Goal: Information Seeking & Learning: Find specific fact

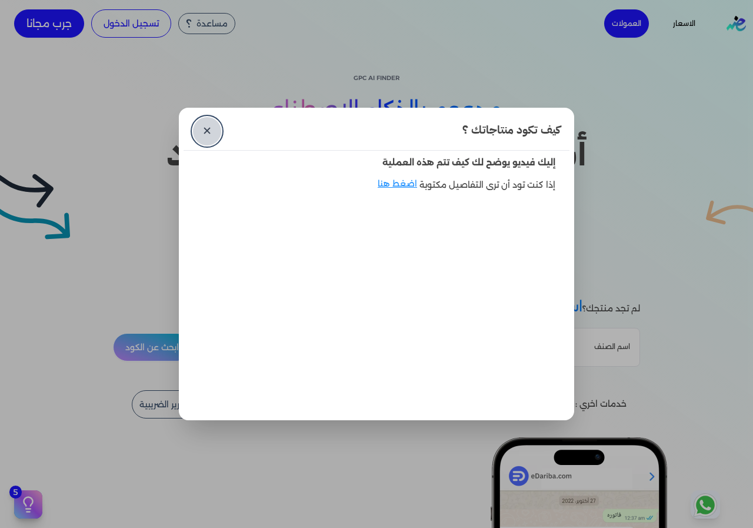
click at [213, 125] on link "✕" at bounding box center [207, 131] width 28 height 28
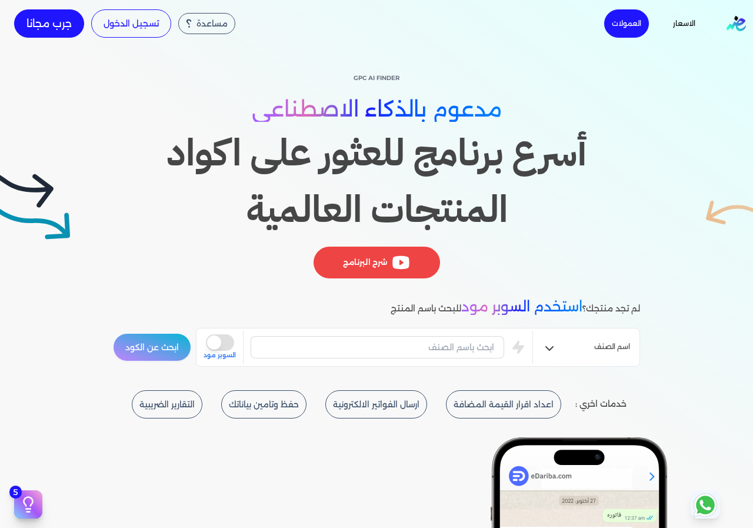
drag, startPoint x: 458, startPoint y: 365, endPoint x: 463, endPoint y: 356, distance: 10.0
click at [459, 362] on div "اسم الصنف is super mode السوبر مود" at bounding box center [418, 347] width 444 height 39
click at [466, 353] on input "text" at bounding box center [378, 347] width 254 height 22
type input "h"
drag, startPoint x: 478, startPoint y: 358, endPoint x: 471, endPoint y: 351, distance: 9.6
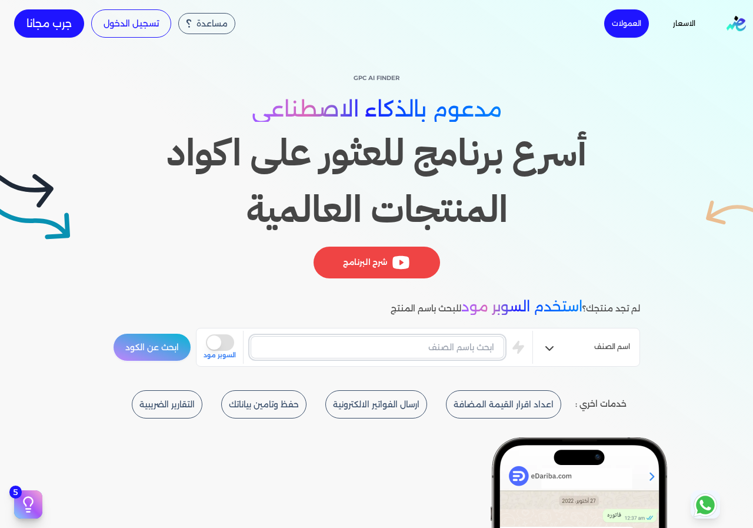
click at [471, 351] on input "text" at bounding box center [378, 347] width 254 height 22
click at [172, 348] on button "ابحث عن الكود" at bounding box center [152, 347] width 78 height 28
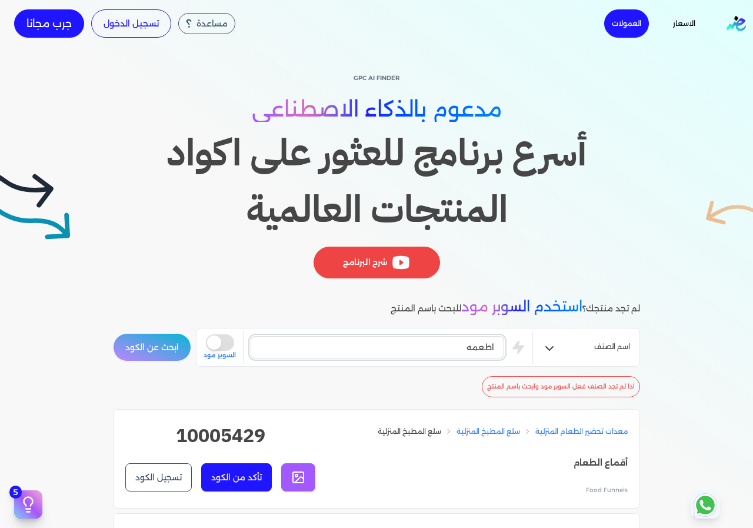
click at [441, 357] on input "اطعمه" at bounding box center [378, 347] width 254 height 22
click at [129, 353] on button "ابحث عن الكود" at bounding box center [152, 347] width 78 height 28
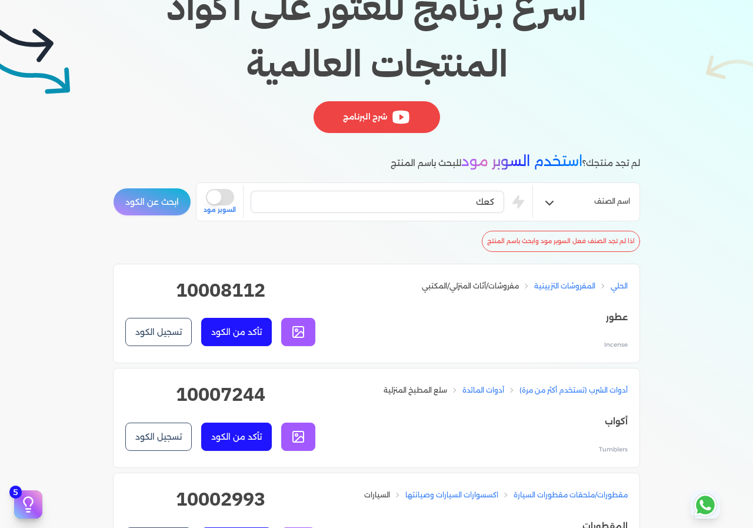
scroll to position [235, 0]
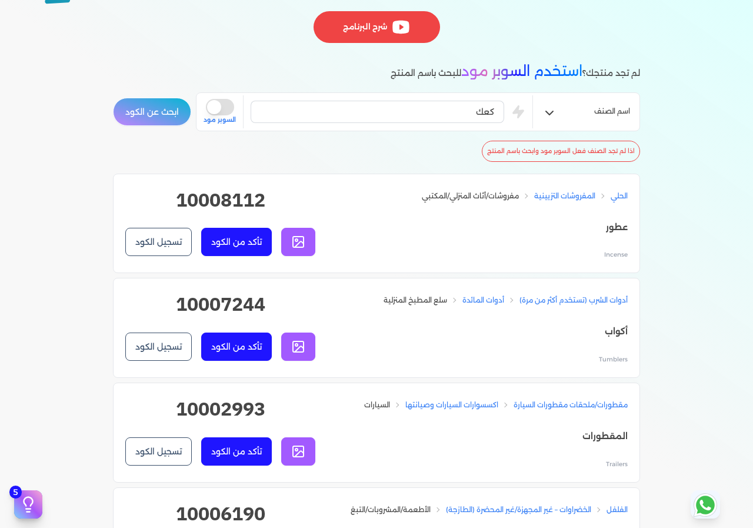
click at [225, 305] on h2 "10007244" at bounding box center [220, 309] width 190 height 38
copy div "10007244 تأكد من الكود تسجيل الكود"
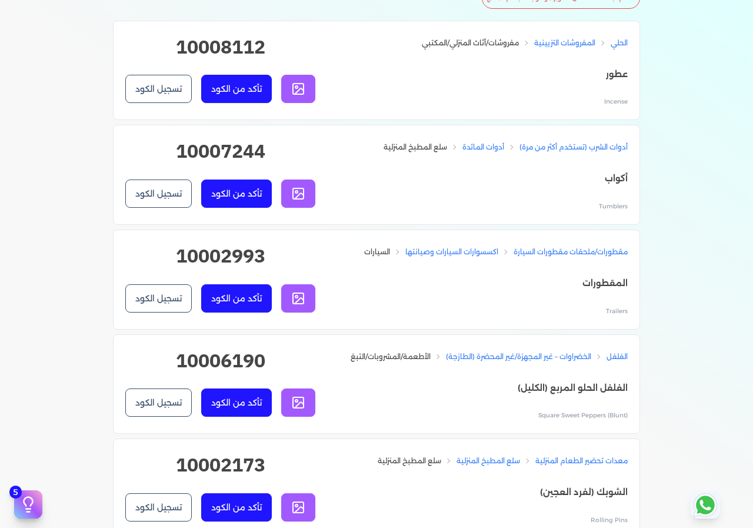
scroll to position [471, 0]
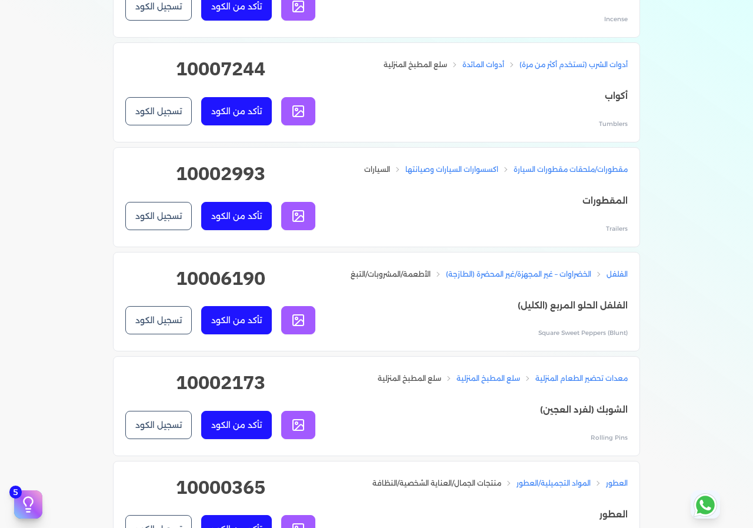
copy div "10007244 تأكد من الكود تسجيل الكود"
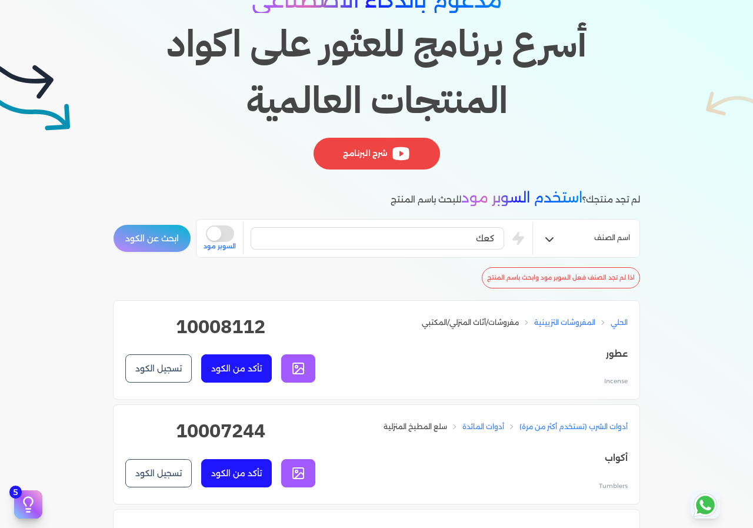
scroll to position [0, 0]
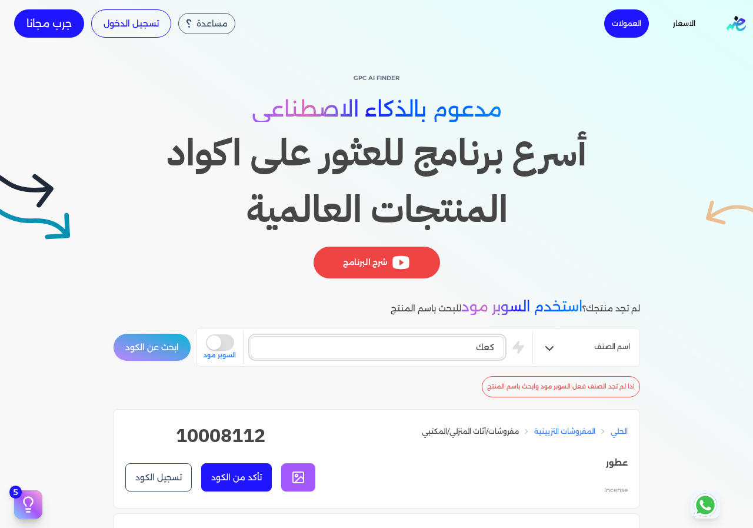
click at [471, 344] on input "كعك" at bounding box center [378, 347] width 254 height 22
click at [174, 351] on button "ابحث عن الكود" at bounding box center [152, 347] width 78 height 28
click at [485, 351] on input "ورق شيشة" at bounding box center [378, 347] width 254 height 22
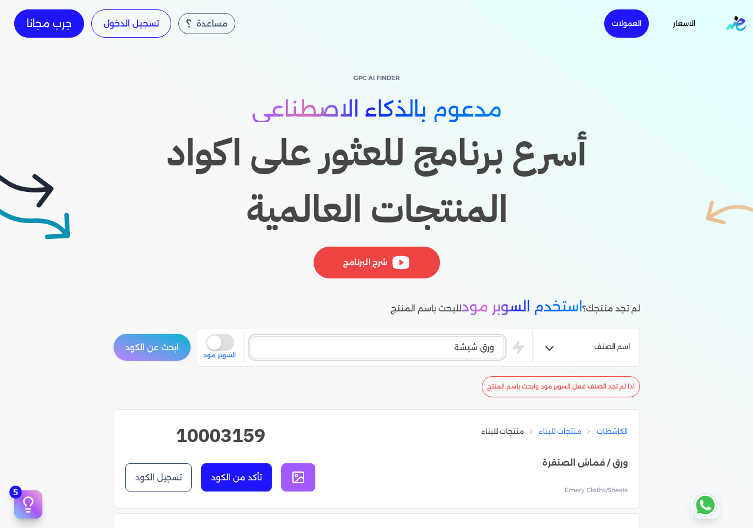
click at [485, 351] on input "ورق شيشة" at bounding box center [378, 347] width 254 height 22
type input "شيشة"
click at [144, 333] on div "اسم الصنف شيشة is super mode السوبر مود ابحث عن الكود" at bounding box center [376, 347] width 527 height 39
click at [144, 336] on button "ابحث عن الكود" at bounding box center [152, 347] width 78 height 28
click at [0, 0] on div at bounding box center [0, 0] width 0 height 0
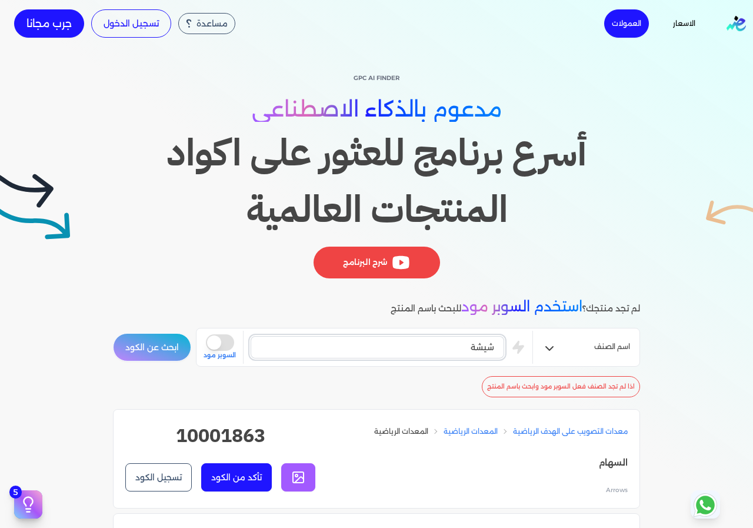
click at [479, 340] on input "شيشة" at bounding box center [378, 347] width 254 height 22
click at [479, 341] on input "شيشة" at bounding box center [378, 347] width 254 height 22
click at [168, 352] on button "ابحث عن الكود" at bounding box center [152, 347] width 78 height 28
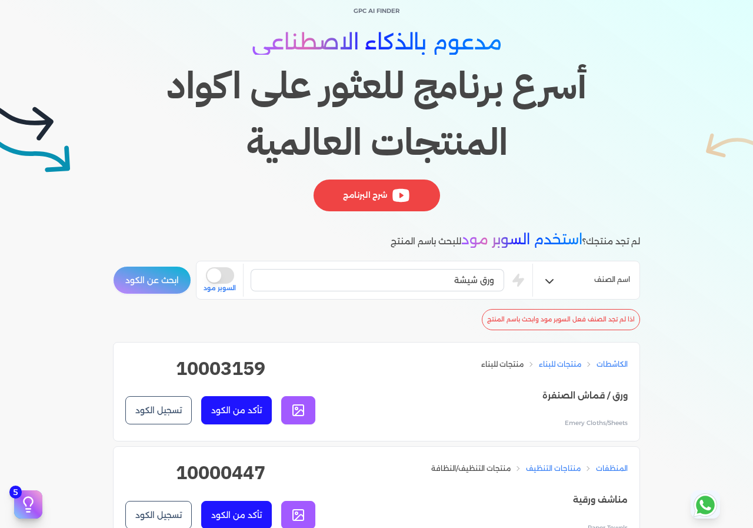
scroll to position [235, 0]
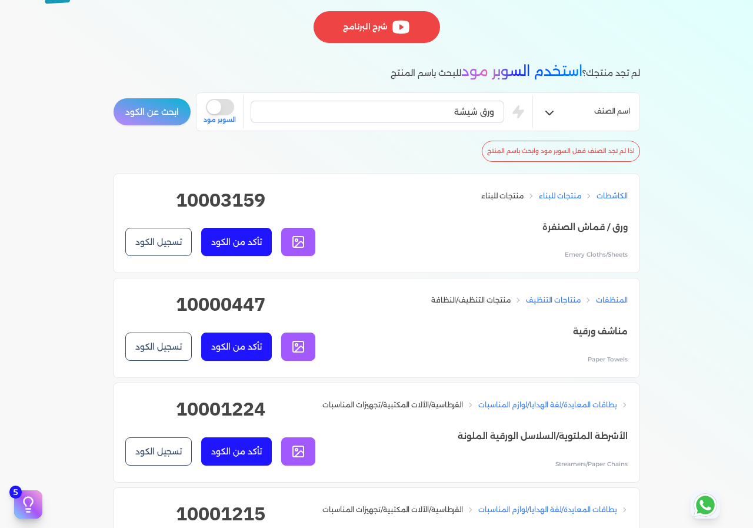
drag, startPoint x: 637, startPoint y: 230, endPoint x: 511, endPoint y: 230, distance: 126.6
click at [511, 278] on li "منتجات للبناء منتجات للبناء الكاشطات ورق / قماش الصنفرة Emery Cloths/Sheets 100…" at bounding box center [376, 328] width 527 height 100
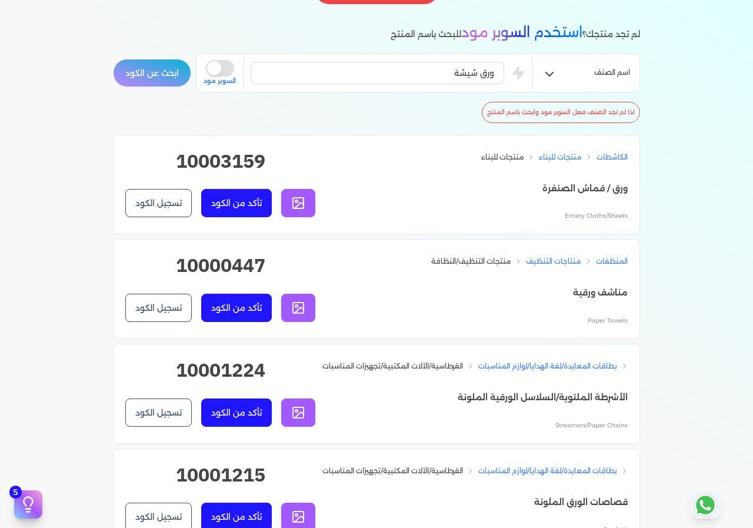
scroll to position [294, 0]
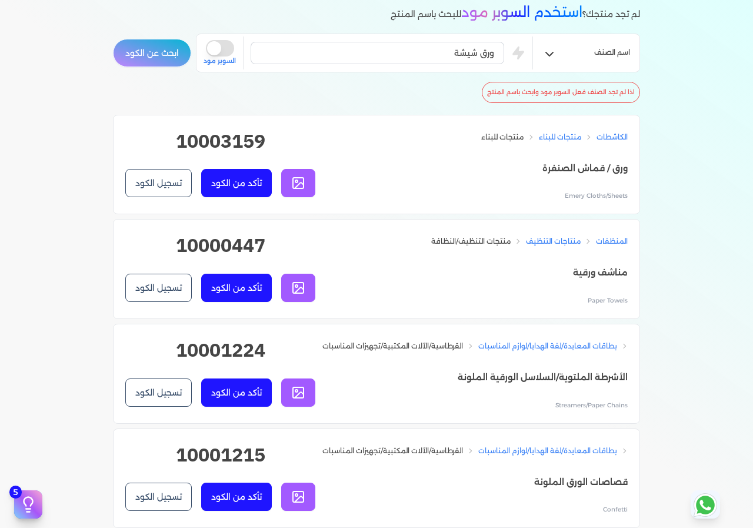
drag, startPoint x: 635, startPoint y: 273, endPoint x: 511, endPoint y: 282, distance: 123.3
click at [511, 324] on li "منتجات التنظيف/النظافة منتاجات التنظيف المنظفات مناشف ورقية Paper Towels 100004…" at bounding box center [376, 374] width 527 height 100
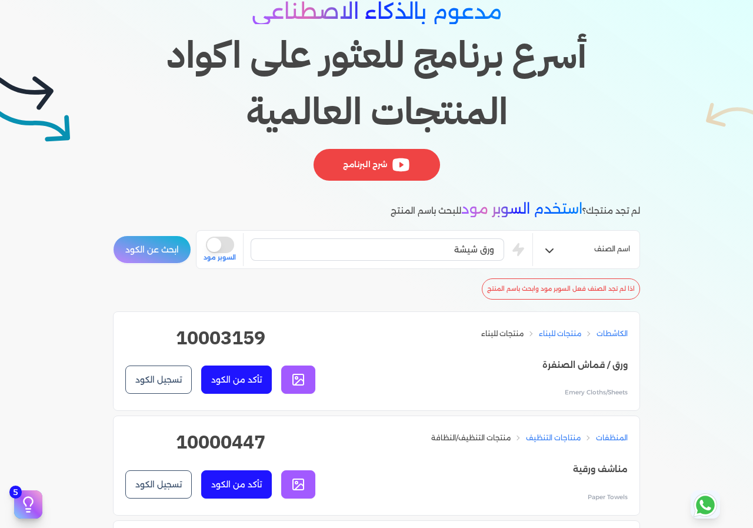
scroll to position [118, 0]
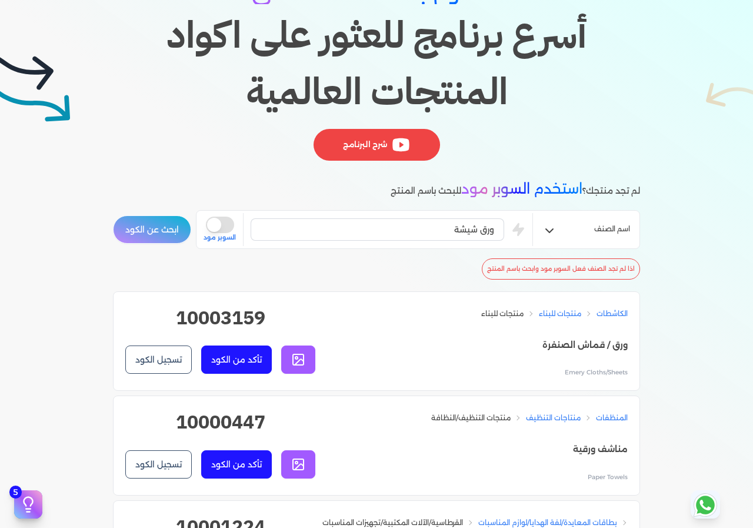
click at [236, 322] on h2 "10003159" at bounding box center [220, 323] width 190 height 38
copy h2 "10003159"
click at [450, 231] on input "ورق شيشة" at bounding box center [378, 229] width 254 height 22
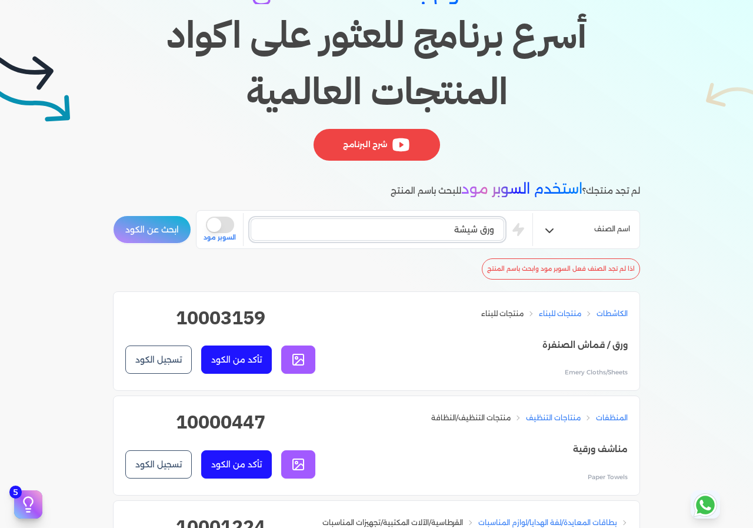
click at [450, 231] on input "ورق شيشة" at bounding box center [378, 229] width 254 height 22
click at [140, 240] on button "ابحث عن الكود" at bounding box center [152, 229] width 78 height 28
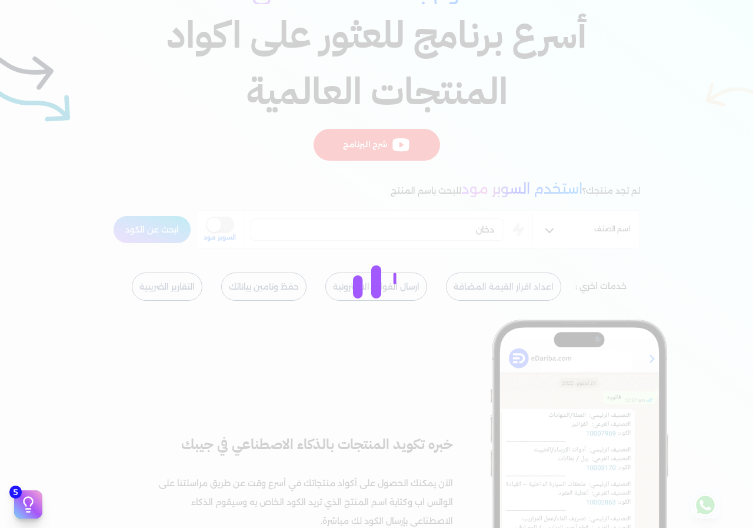
click at [140, 240] on body "برجاء مراجعة صحة رقم التسجيل الضريبي : من هنا Dismiss ✕ ✕ استهلكت 100% من الباق…" at bounding box center [376, 264] width 753 height 528
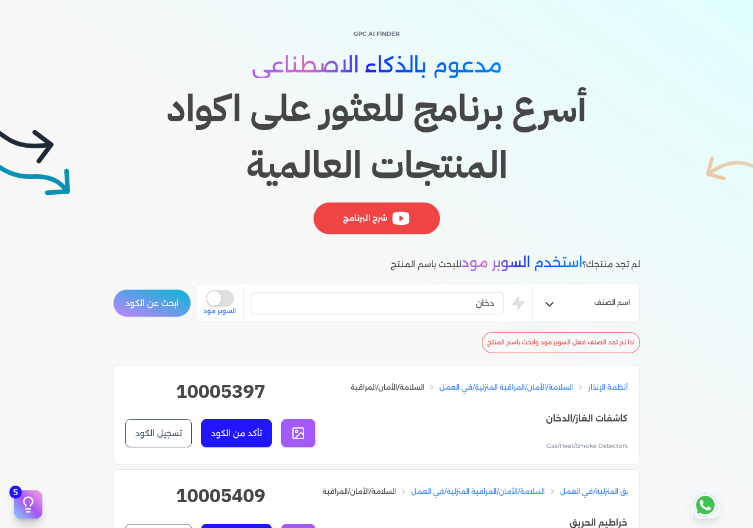
scroll to position [0, 0]
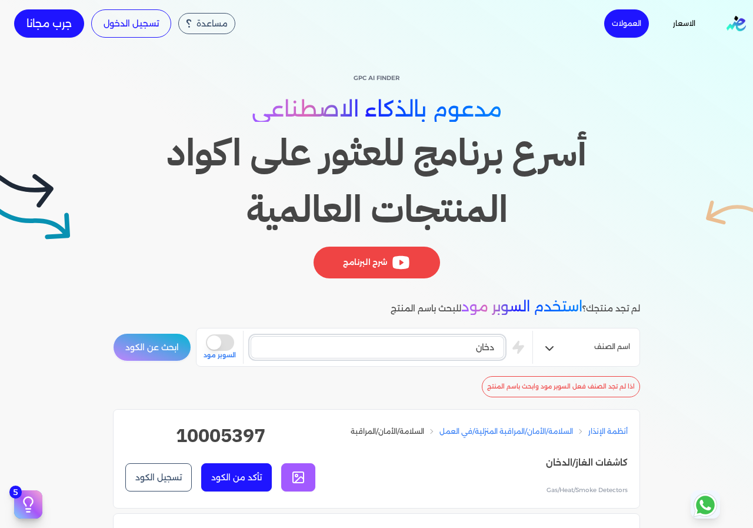
click at [469, 356] on input "دخان" at bounding box center [378, 347] width 254 height 22
click at [467, 356] on input "دخان" at bounding box center [378, 347] width 254 height 22
click at [134, 350] on button "ابحث عن الكود" at bounding box center [152, 347] width 78 height 28
click at [476, 343] on input "شيشة" at bounding box center [378, 347] width 254 height 22
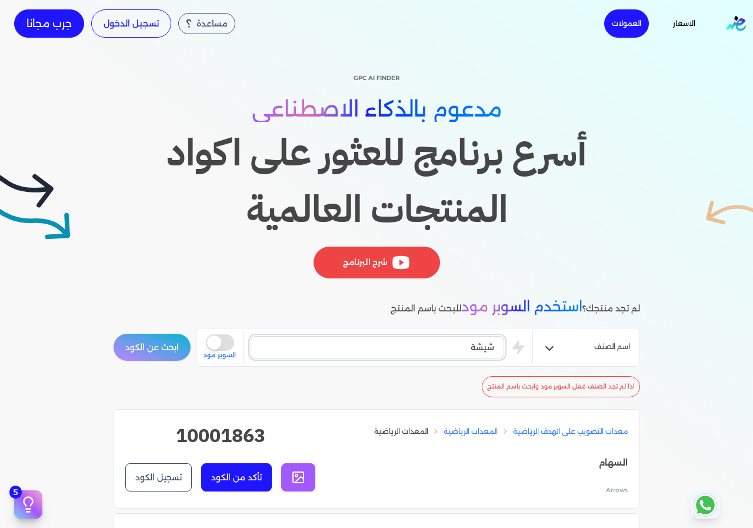
click at [476, 343] on input "شيشة" at bounding box center [378, 347] width 254 height 22
click at [177, 357] on button "ابحث عن الكود" at bounding box center [152, 347] width 78 height 28
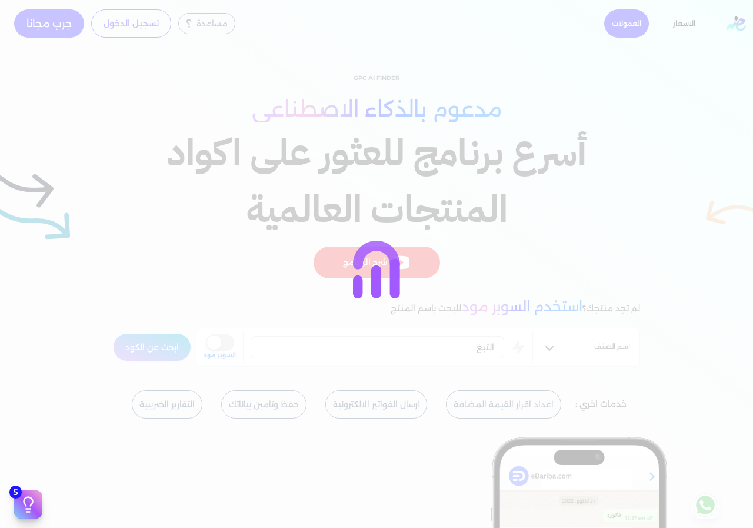
click at [176, 356] on div at bounding box center [376, 264] width 753 height 528
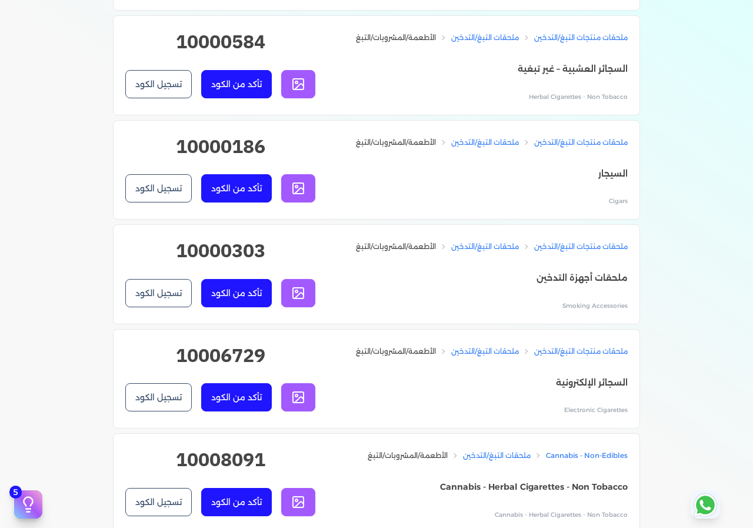
scroll to position [1766, 0]
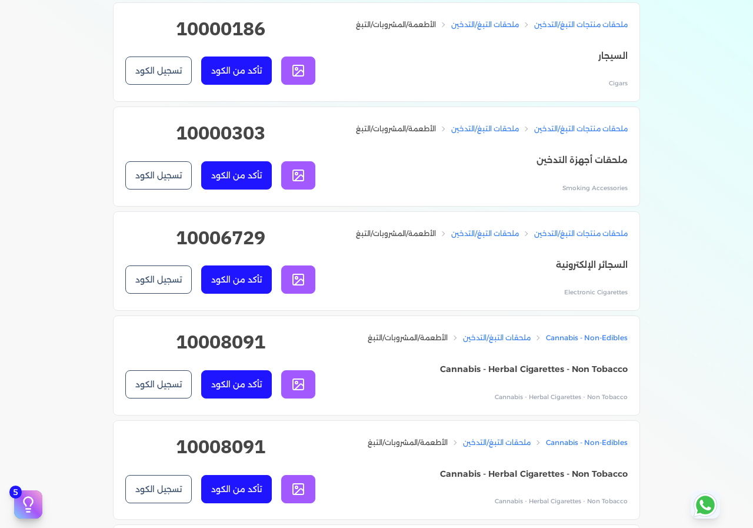
click at [243, 144] on h2 "10000303" at bounding box center [220, 138] width 190 height 38
copy h2 "10000303"
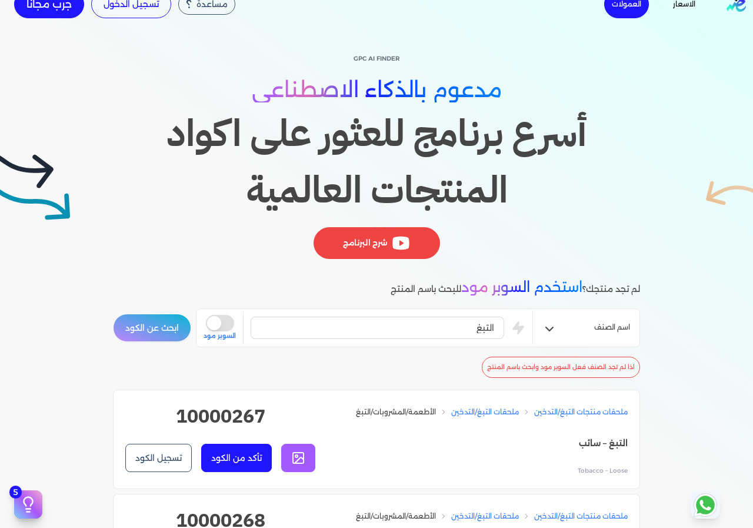
scroll to position [0, 0]
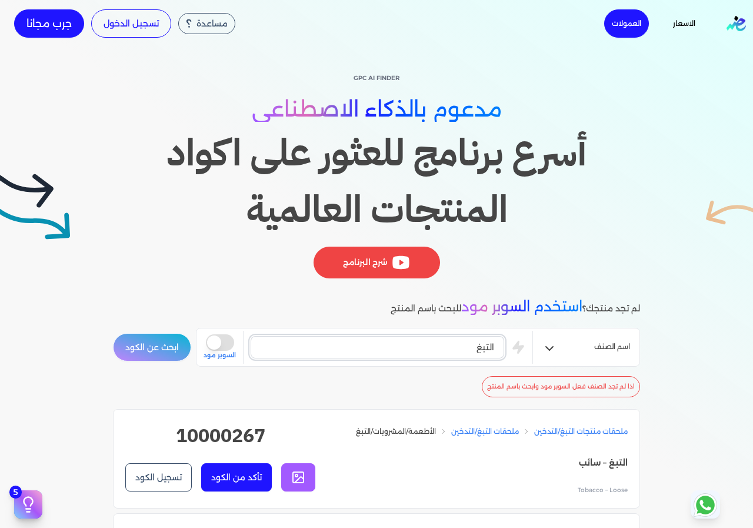
click at [473, 347] on input "التبغ" at bounding box center [378, 347] width 254 height 22
click at [178, 358] on button "ابحث عن الكود" at bounding box center [152, 347] width 78 height 28
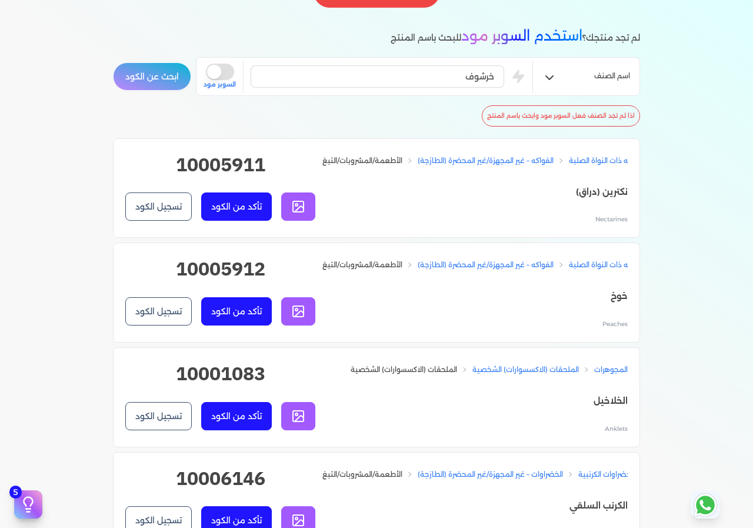
scroll to position [235, 0]
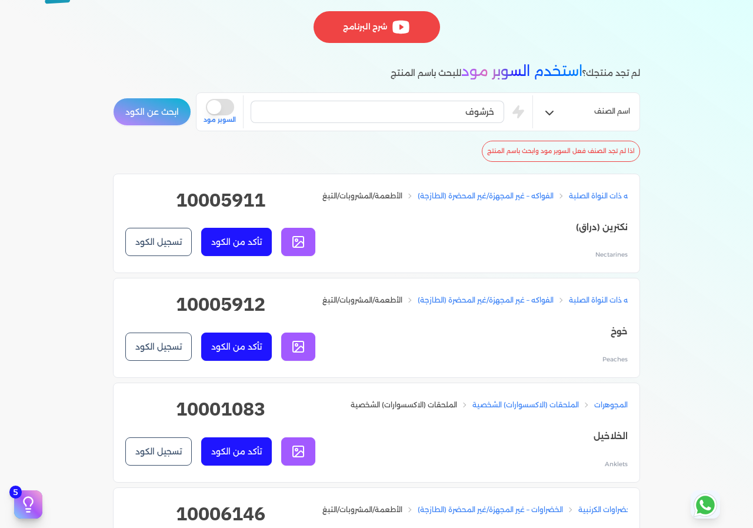
click at [229, 198] on h2 "10005911" at bounding box center [220, 205] width 190 height 38
copy h2 "10005911"
click at [399, 109] on input "خرشوف" at bounding box center [378, 112] width 254 height 22
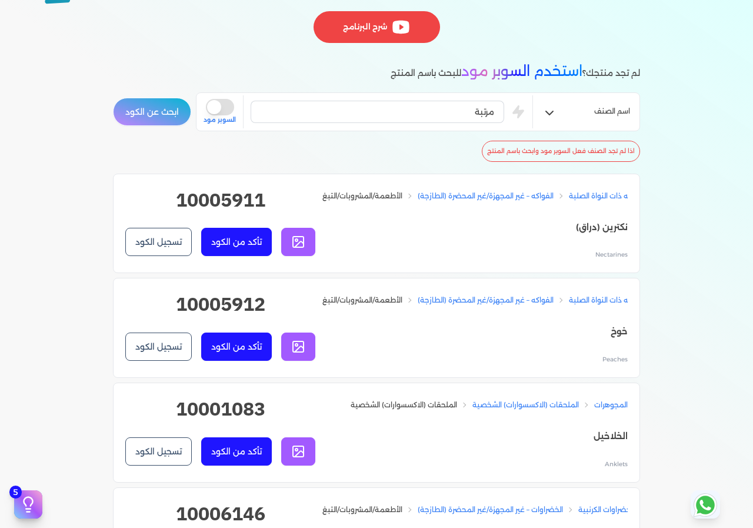
click at [167, 114] on button "ابحث عن الكود" at bounding box center [152, 112] width 78 height 28
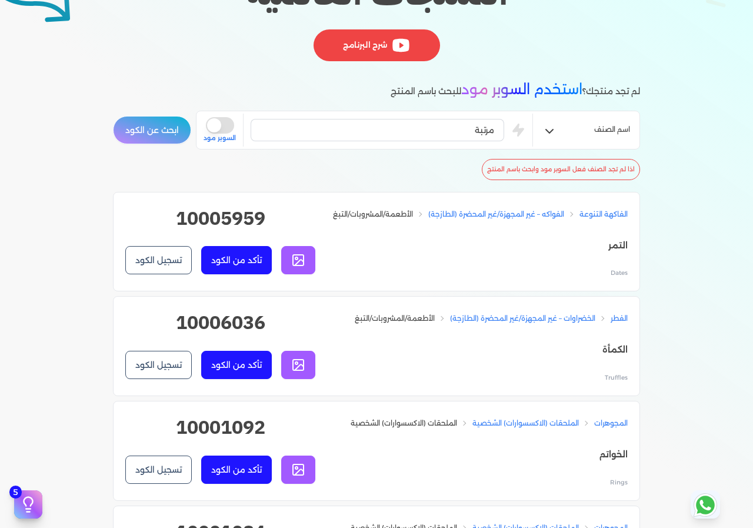
scroll to position [118, 0]
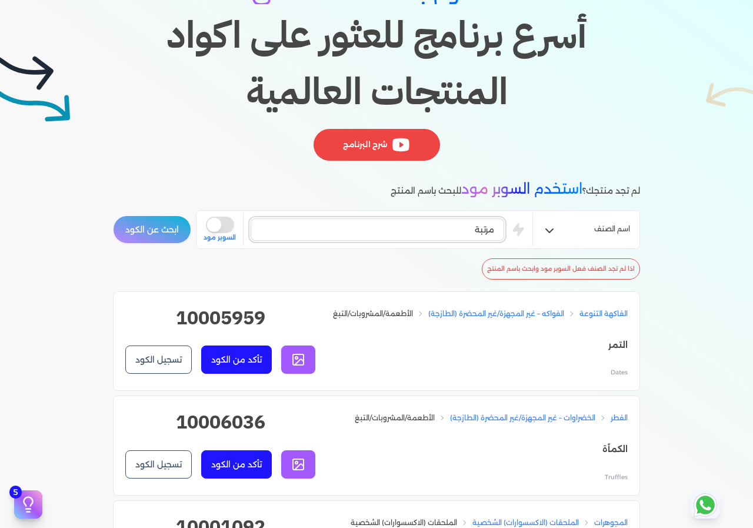
click at [444, 220] on input "مرتبة" at bounding box center [378, 229] width 254 height 22
click at [445, 220] on input "مرتبة" at bounding box center [378, 229] width 254 height 22
click at [155, 233] on button "ابحث عن الكود" at bounding box center [152, 229] width 78 height 28
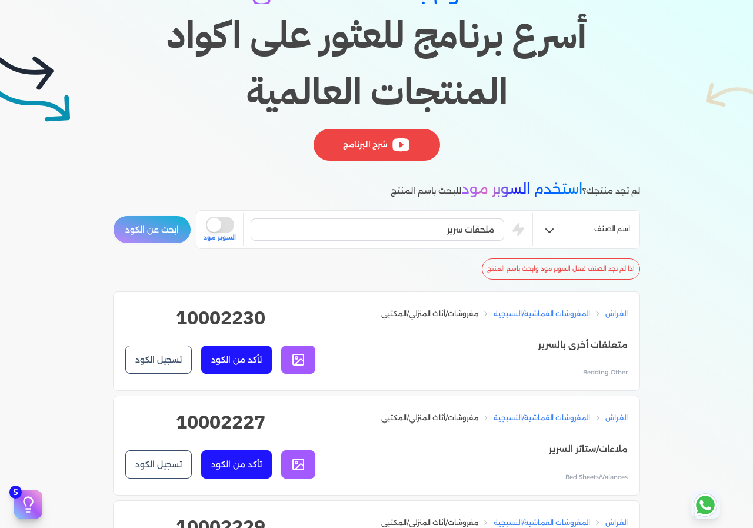
click at [211, 317] on h2 "10002230" at bounding box center [220, 323] width 190 height 38
copy h2 "10002230"
click at [451, 231] on input "ملحقات سرير" at bounding box center [378, 229] width 254 height 22
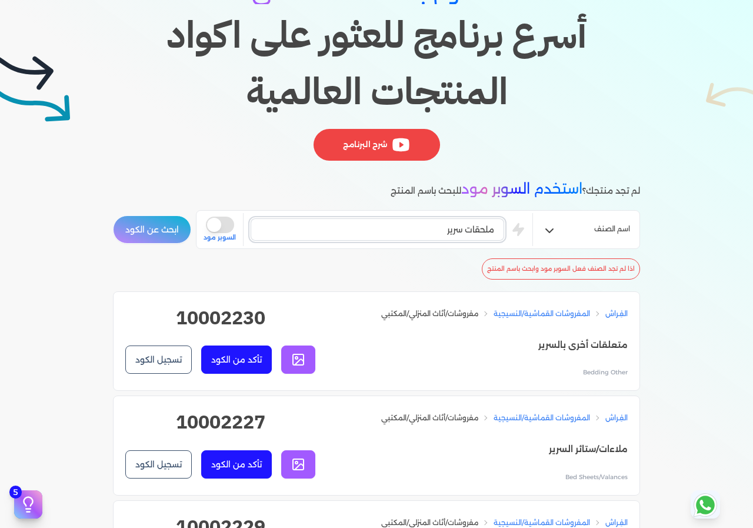
click at [451, 231] on input "ملحقات سرير" at bounding box center [378, 229] width 254 height 22
click at [163, 245] on div "اسم الصنف لافتة is super mode السوبر مود ابحث عن الكود" at bounding box center [376, 229] width 527 height 39
click at [163, 231] on button "ابحث عن الكود" at bounding box center [152, 229] width 78 height 28
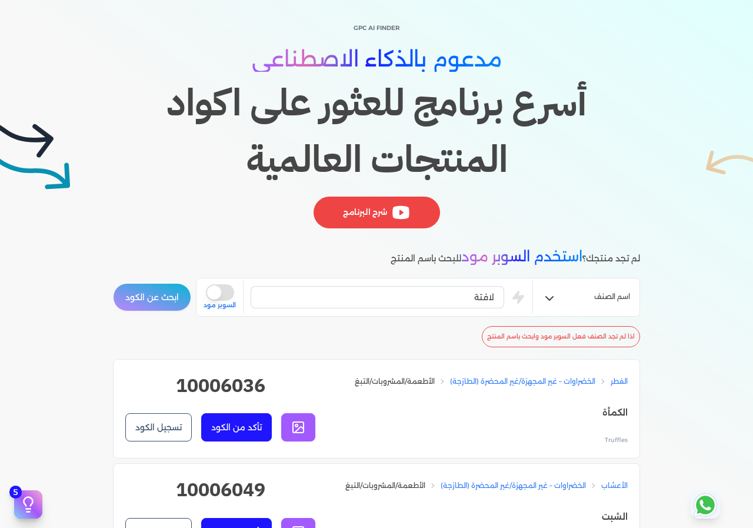
scroll to position [0, 0]
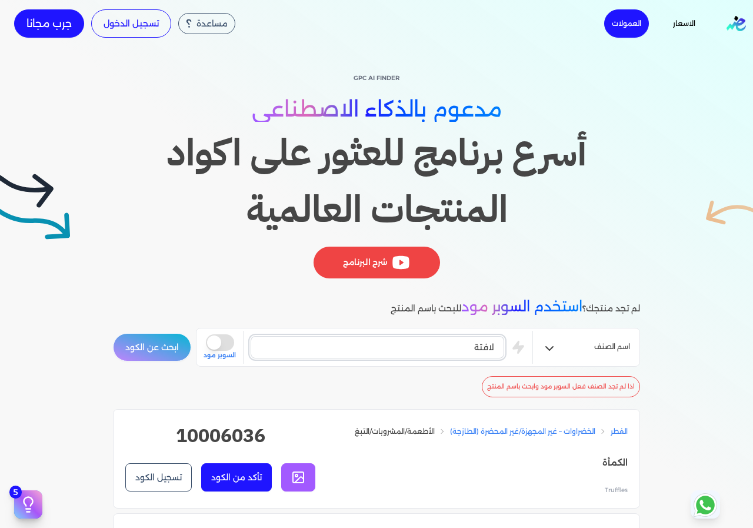
click at [491, 336] on input "لافتة" at bounding box center [378, 347] width 254 height 22
click at [152, 357] on button "ابحث عن الكود" at bounding box center [152, 347] width 78 height 28
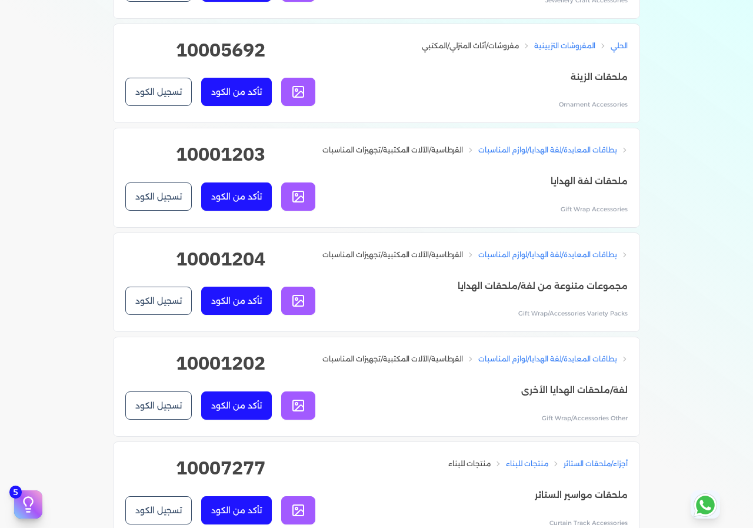
scroll to position [765, 0]
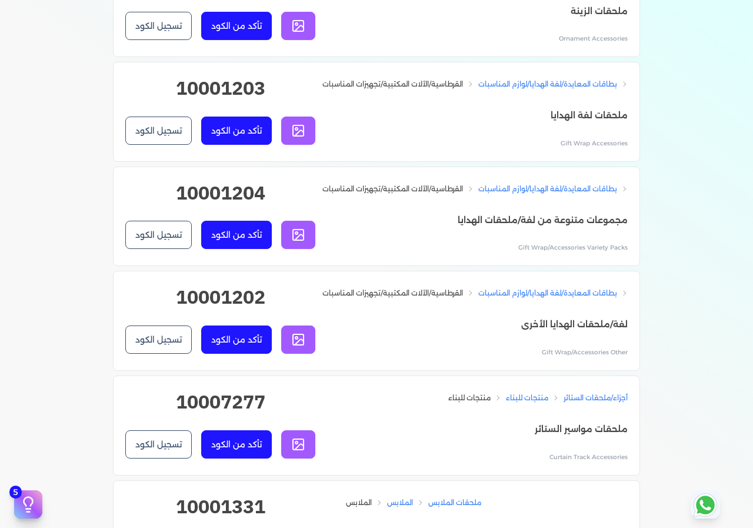
click at [231, 217] on h2 "10001204" at bounding box center [220, 198] width 190 height 38
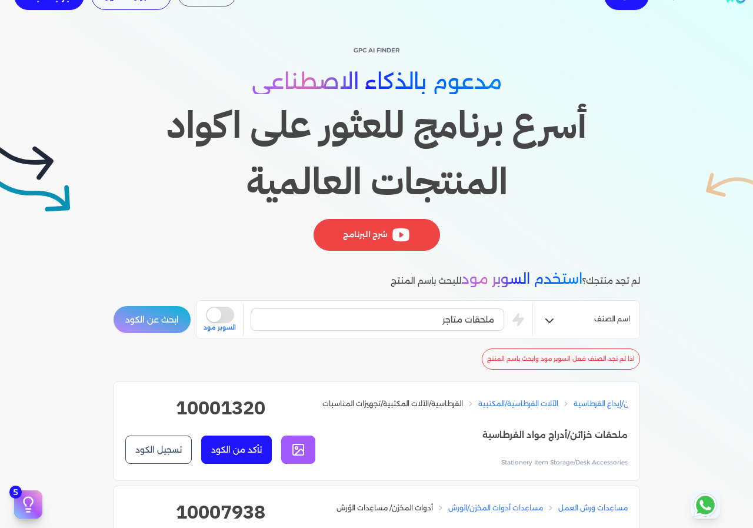
scroll to position [0, 0]
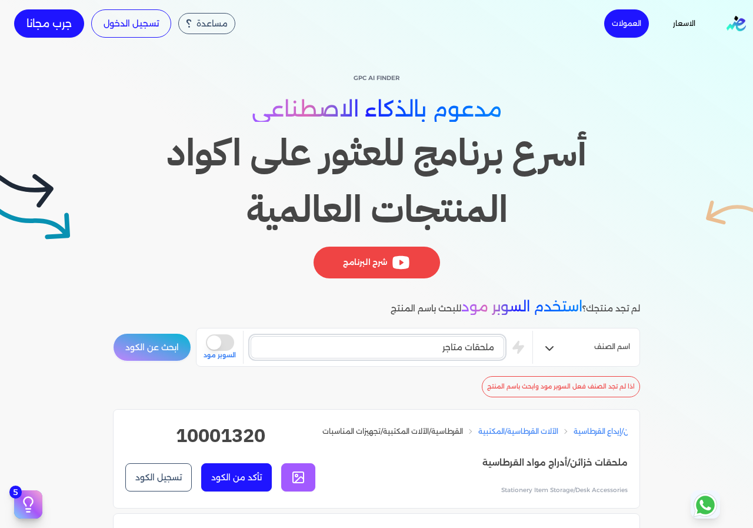
click at [464, 350] on input "ملحقات متاجر" at bounding box center [378, 347] width 254 height 22
click at [119, 339] on button "ابحث عن الكود" at bounding box center [152, 347] width 78 height 28
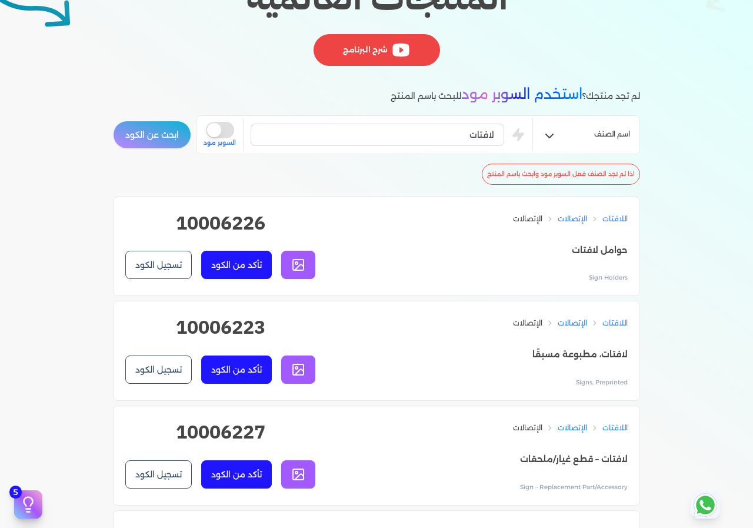
scroll to position [235, 0]
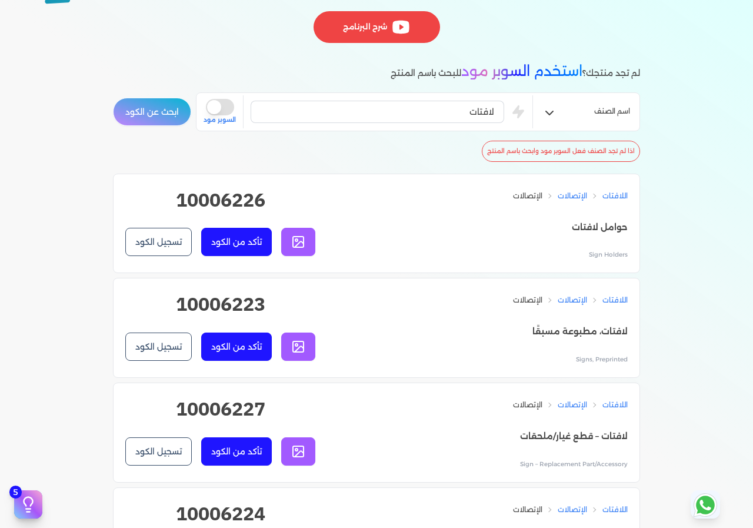
click at [218, 311] on h2 "10006223" at bounding box center [220, 309] width 190 height 38
copy h2 "10006223"
click at [457, 102] on input "لافتات" at bounding box center [378, 112] width 254 height 22
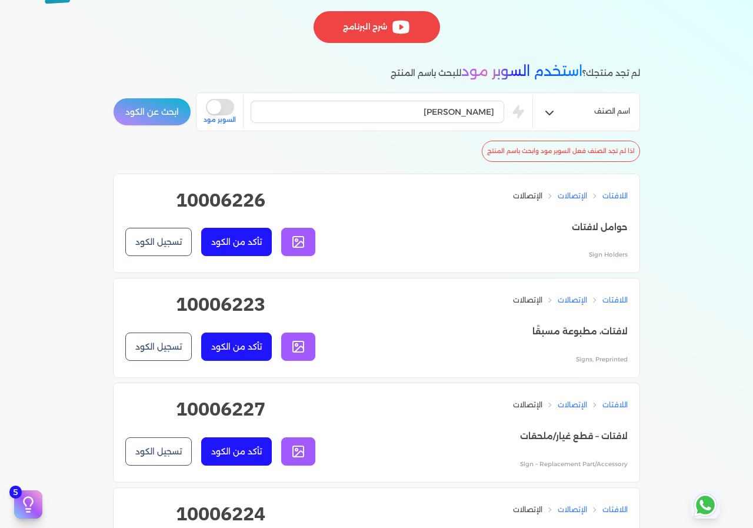
click at [132, 109] on button "ابحث عن الكود" at bounding box center [152, 112] width 78 height 28
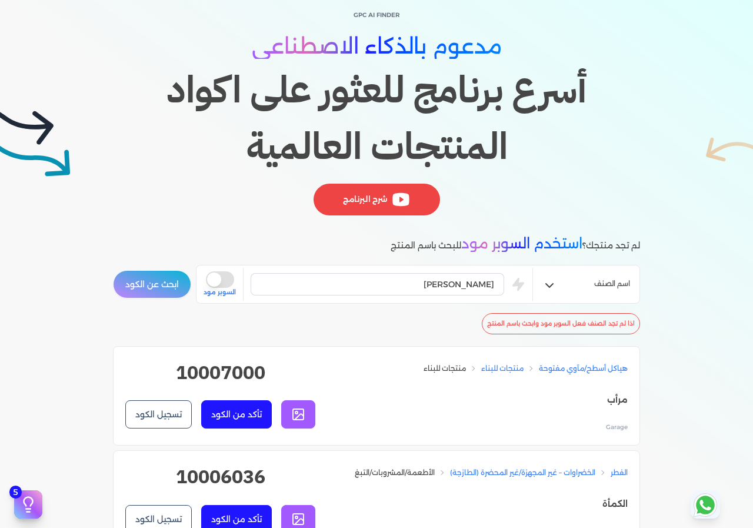
scroll to position [0, 0]
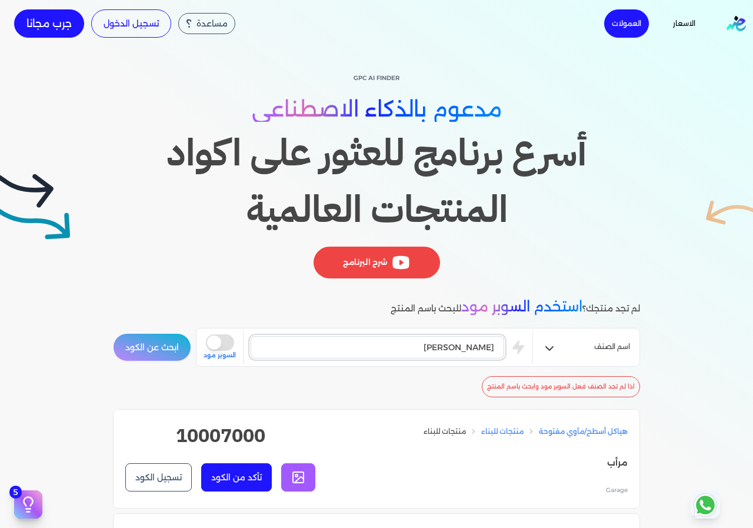
click at [467, 339] on input "[PERSON_NAME]" at bounding box center [378, 347] width 254 height 22
click at [497, 343] on input "اكعمه" at bounding box center [378, 347] width 254 height 22
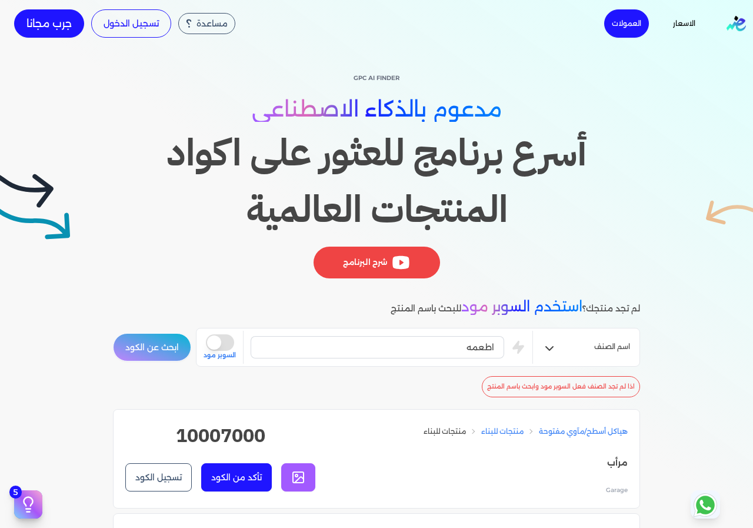
click at [125, 347] on button "ابحث عن الكود" at bounding box center [152, 347] width 78 height 28
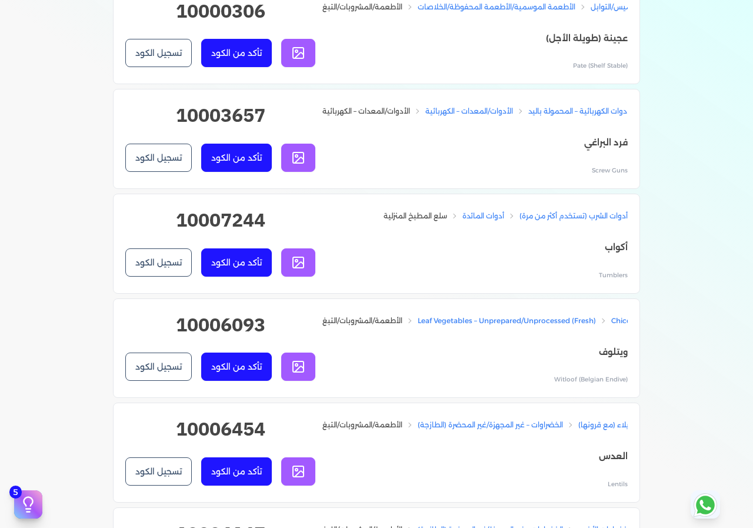
scroll to position [1413, 0]
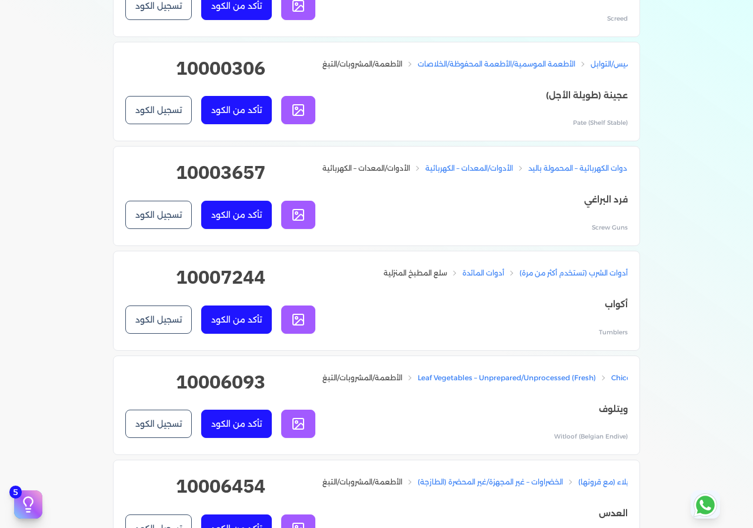
click at [236, 88] on h2 "10000306" at bounding box center [220, 73] width 190 height 38
copy h2 "10000306"
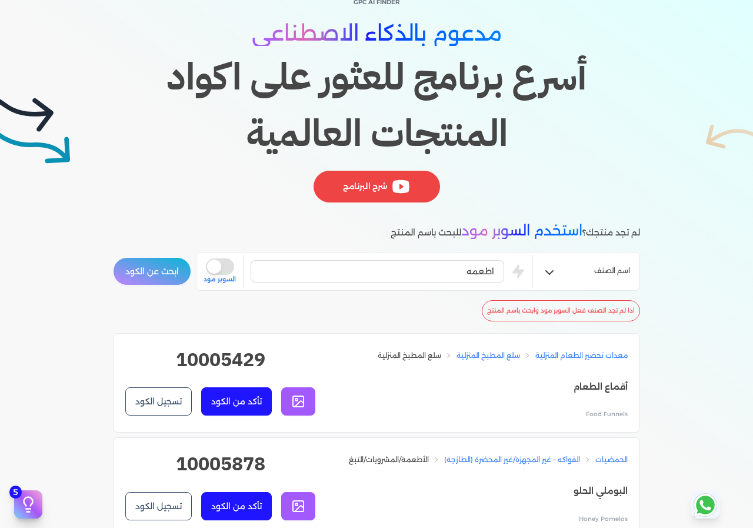
scroll to position [0, 0]
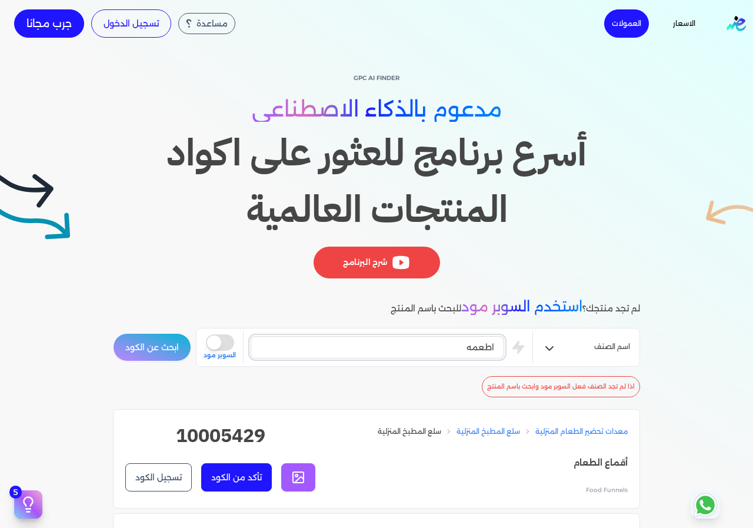
click at [459, 351] on input "اطعمه" at bounding box center [378, 347] width 254 height 22
click at [150, 344] on button "ابحث عن الكود" at bounding box center [152, 347] width 78 height 28
click at [473, 344] on input "حلوي" at bounding box center [378, 347] width 254 height 22
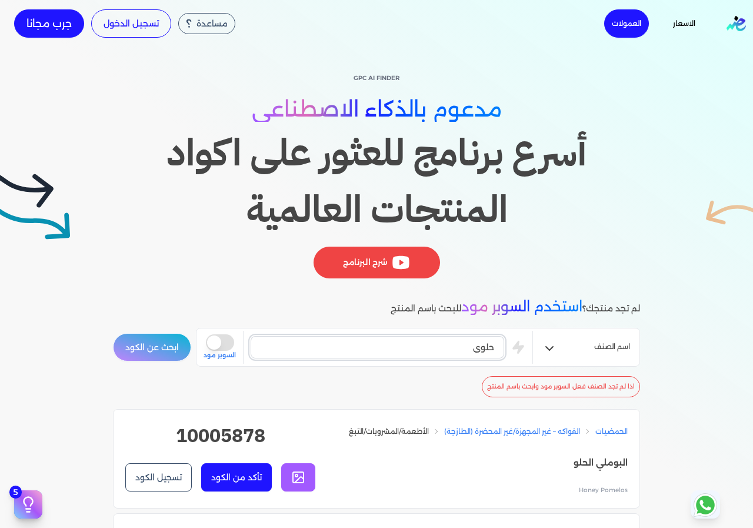
click at [473, 344] on input "حلوي" at bounding box center [378, 347] width 254 height 22
click at [144, 366] on div "اسم الصنف كحك is super mode السوبر مود ابحث عن الكود" at bounding box center [376, 347] width 527 height 39
click at [144, 362] on div "اسم الصنف كحك is super mode السوبر مود ابحث عن الكود" at bounding box center [376, 347] width 527 height 39
click at [144, 356] on button "ابحث عن الكود" at bounding box center [152, 347] width 78 height 28
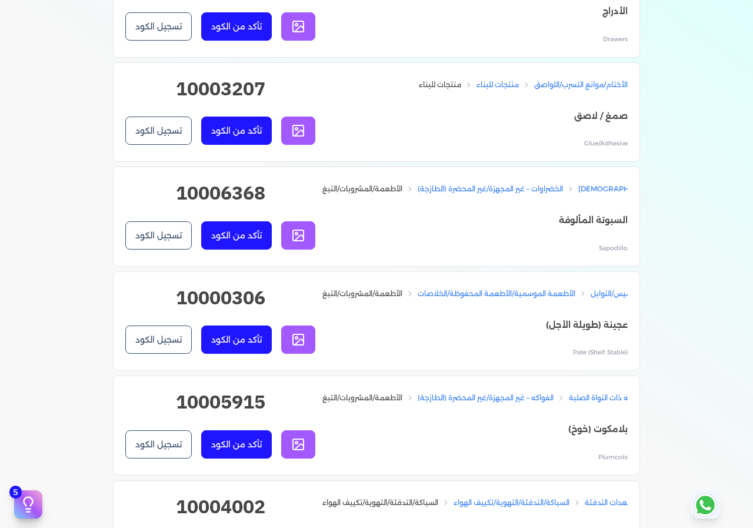
scroll to position [7122, 0]
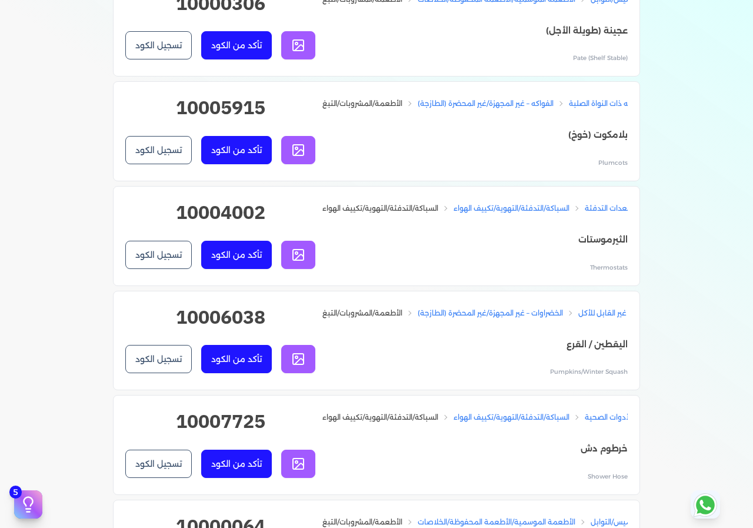
click at [220, 27] on h2 "10000306" at bounding box center [220, 8] width 190 height 38
copy div "10000306 تأكد من الكود تسجيل الكود"
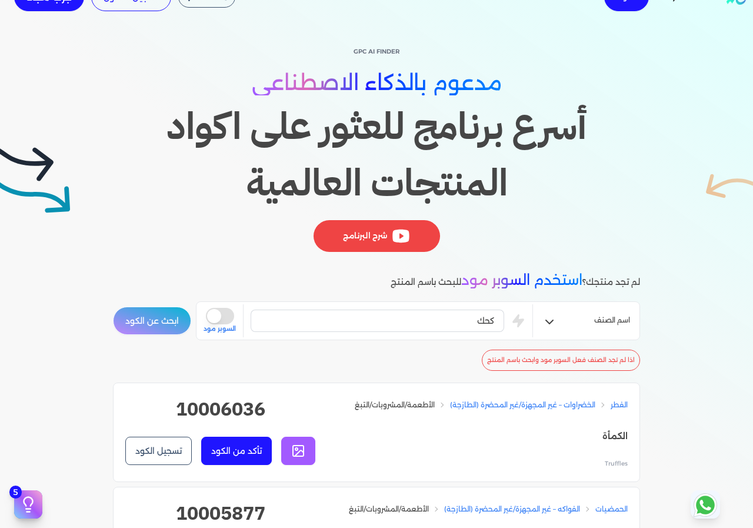
scroll to position [0, 0]
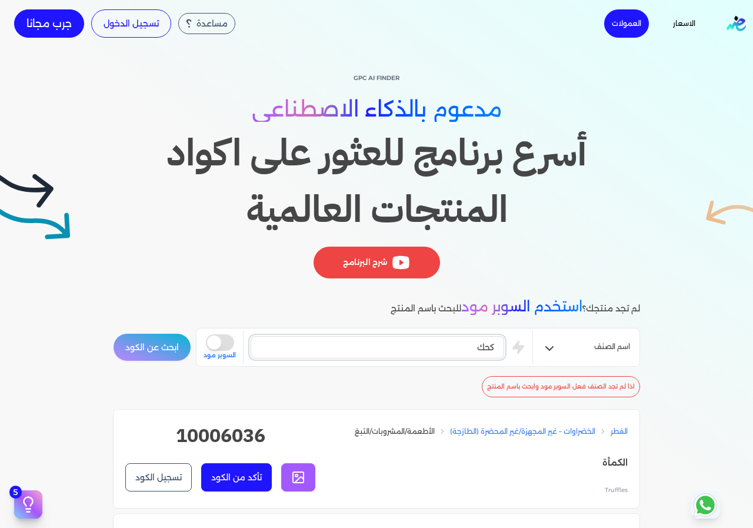
click at [418, 344] on input "كحك" at bounding box center [378, 347] width 254 height 22
click at [113, 333] on button "ابحث عن الكود" at bounding box center [152, 347] width 78 height 28
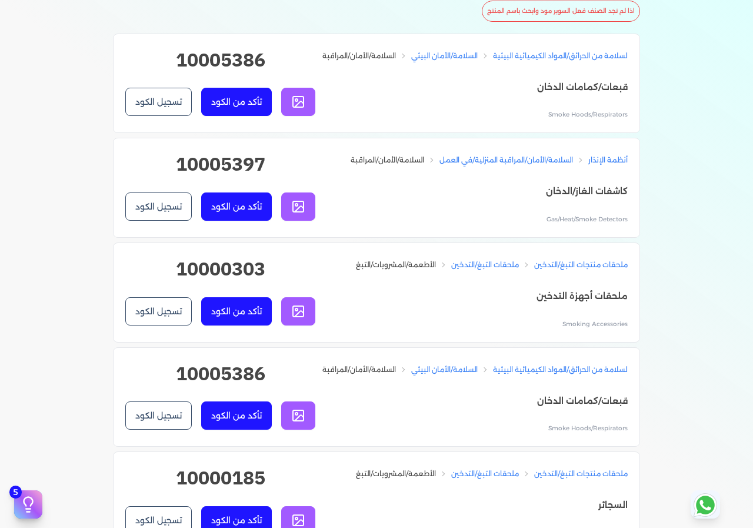
scroll to position [471, 0]
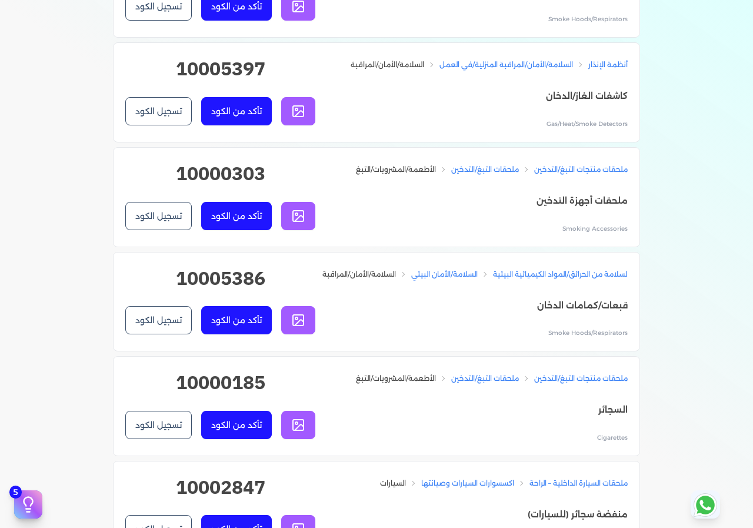
click at [228, 187] on h2 "10000303" at bounding box center [220, 179] width 190 height 38
copy h2 "10000303"
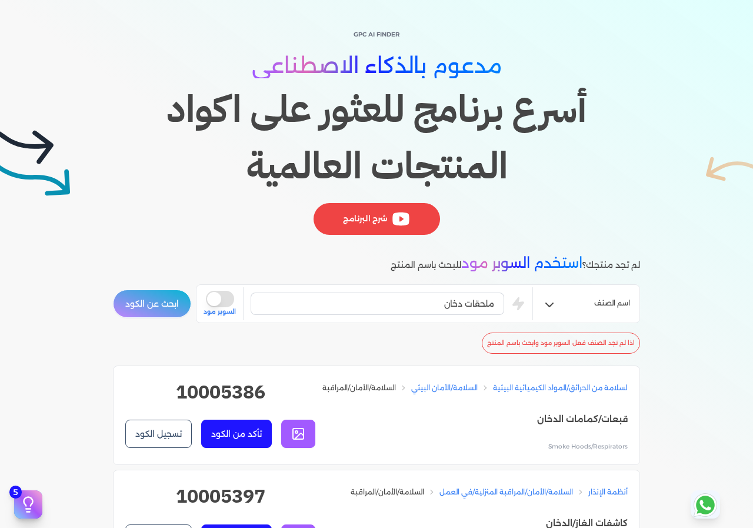
scroll to position [0, 0]
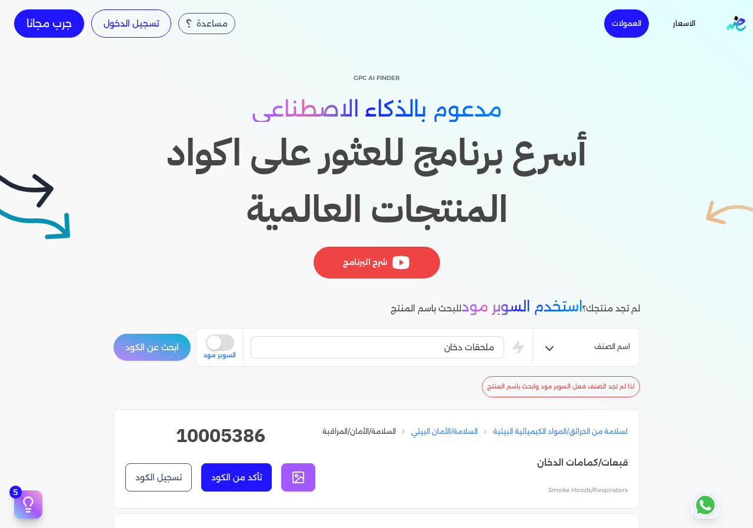
click at [439, 332] on div "ملحقات دخان is super mode السوبر مود" at bounding box center [368, 347] width 329 height 33
click at [434, 351] on input "ملحقات دخان" at bounding box center [378, 347] width 254 height 22
click at [138, 338] on button "ابحث عن الكود" at bounding box center [152, 347] width 78 height 28
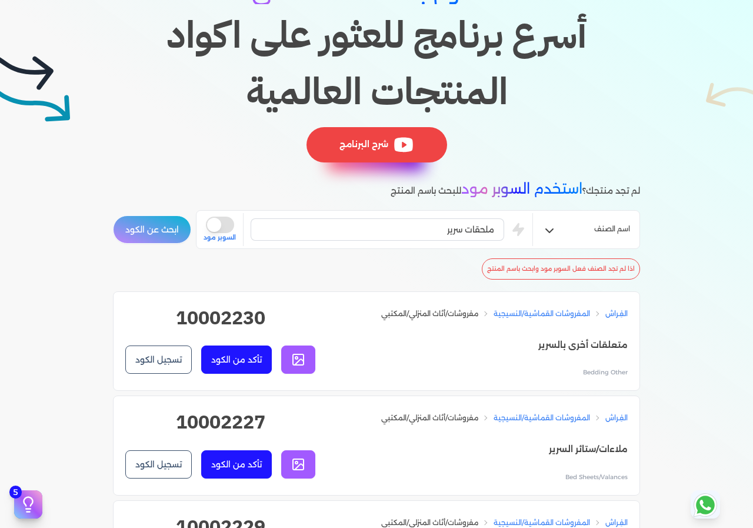
scroll to position [177, 0]
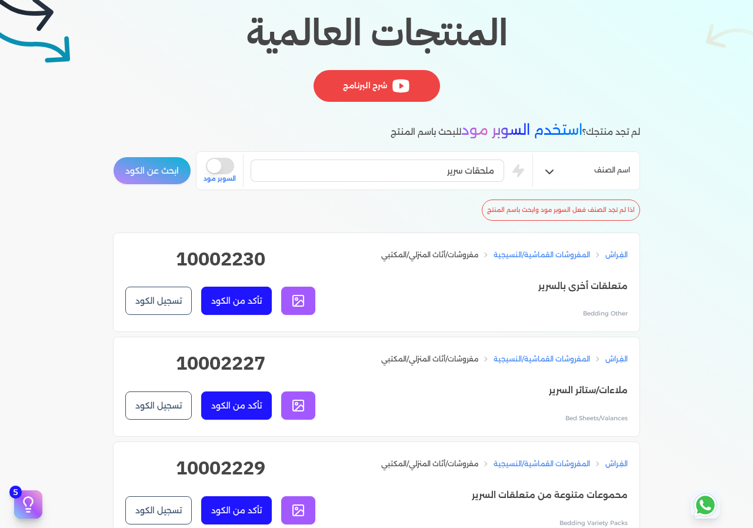
click at [215, 261] on h2 "10002230" at bounding box center [220, 264] width 190 height 38
click at [451, 164] on input "ملحقات سرير" at bounding box center [378, 171] width 254 height 22
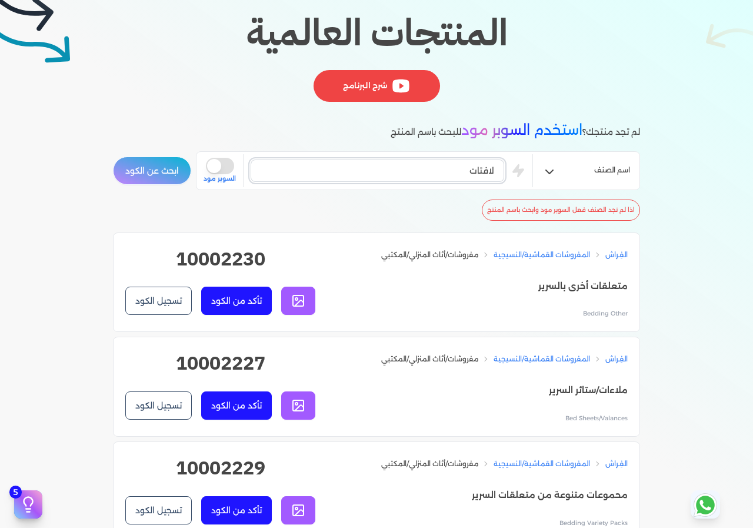
click at [113, 157] on button "ابحث عن الكود" at bounding box center [152, 171] width 78 height 28
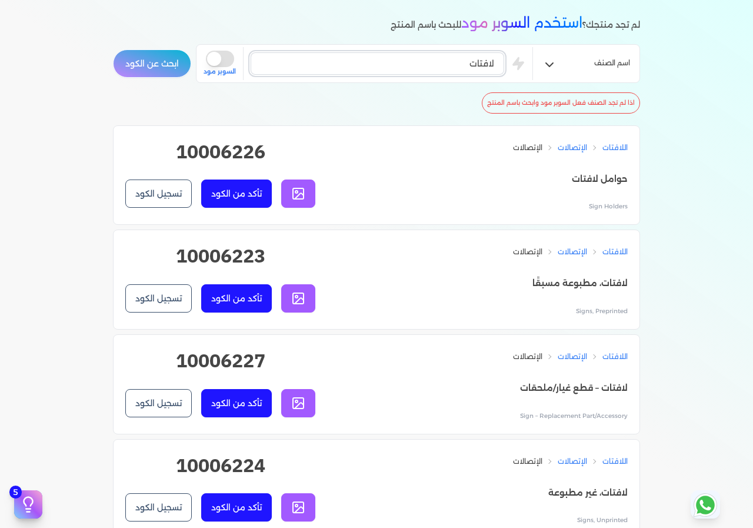
scroll to position [294, 0]
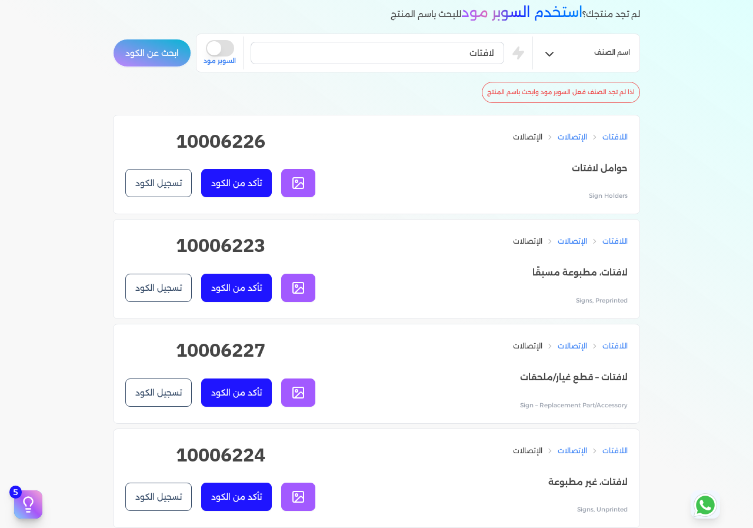
click at [211, 350] on h2 "10006227" at bounding box center [220, 355] width 190 height 38
click at [467, 62] on input "لافتات" at bounding box center [378, 53] width 254 height 22
click at [174, 46] on button "ابحث عن الكود" at bounding box center [152, 53] width 78 height 28
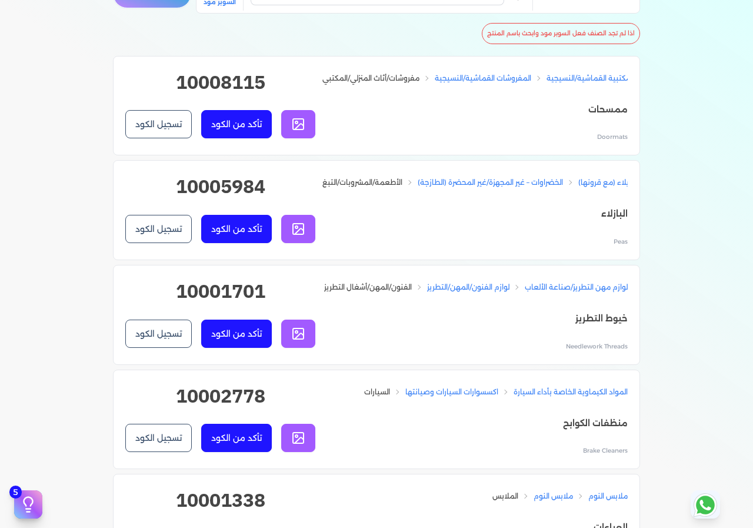
scroll to position [0, 0]
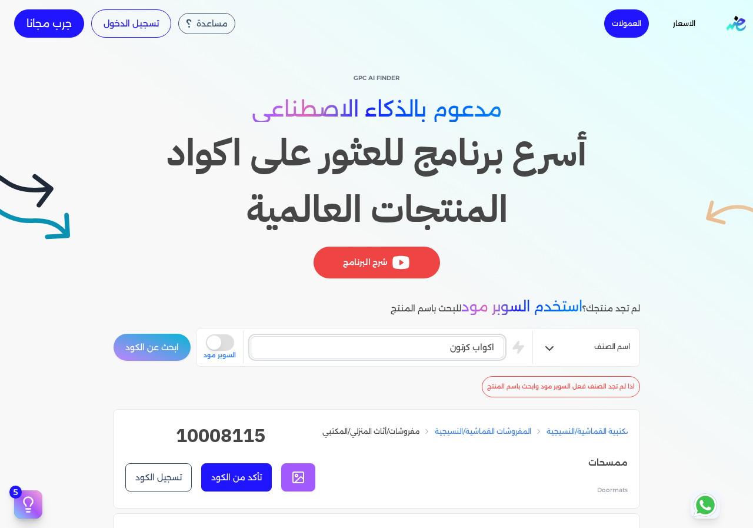
click at [442, 347] on input "اكواب كرتون" at bounding box center [378, 347] width 254 height 22
drag, startPoint x: 471, startPoint y: 350, endPoint x: 518, endPoint y: 350, distance: 47.1
click at [518, 350] on div "اكواب كرتون is super mode السوبر مود" at bounding box center [368, 347] width 329 height 33
click at [471, 350] on input "اكواب كرتون" at bounding box center [378, 347] width 254 height 22
drag, startPoint x: 476, startPoint y: 348, endPoint x: 537, endPoint y: 350, distance: 61.3
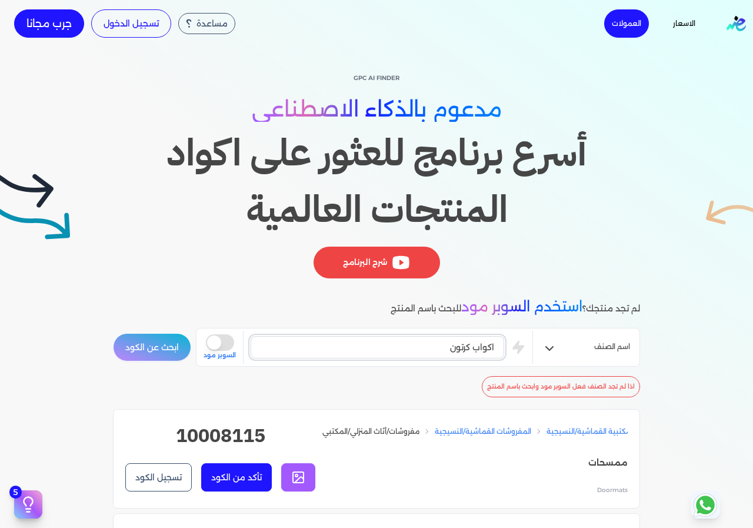
click at [536, 350] on div "اسم الصنف اكواب كرتون is super mode السوبر مود" at bounding box center [418, 347] width 444 height 39
click at [113, 333] on button "ابحث عن الكود" at bounding box center [152, 347] width 78 height 28
click at [432, 338] on input "[DEMOGRAPHIC_DATA]" at bounding box center [378, 347] width 254 height 22
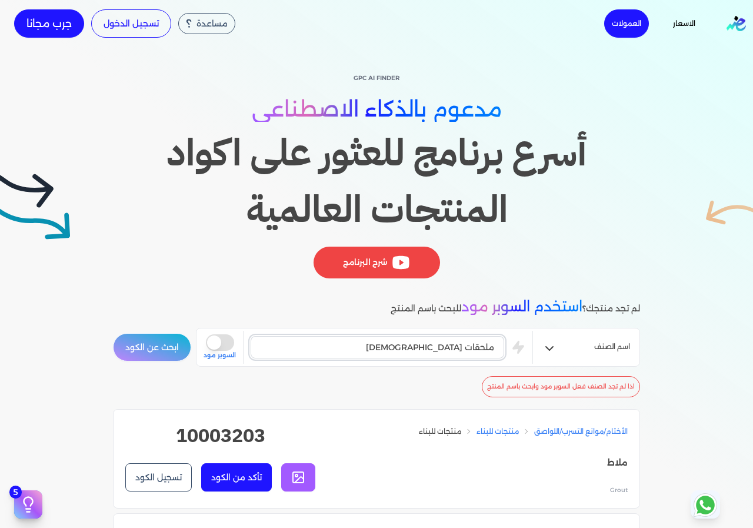
type input "ملحقات [DEMOGRAPHIC_DATA]"
click at [113, 333] on button "ابحث عن الكود" at bounding box center [152, 347] width 78 height 28
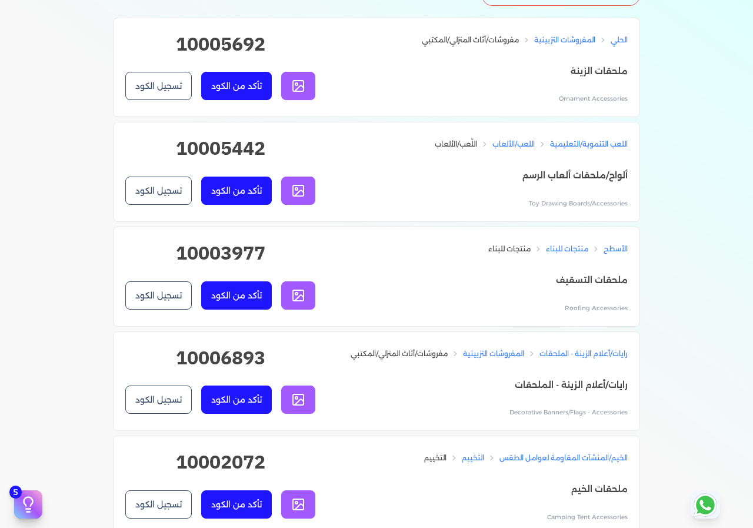
scroll to position [235, 0]
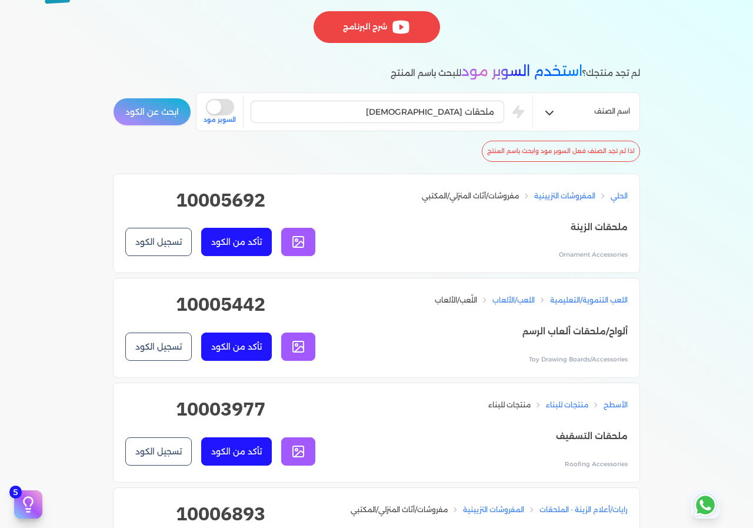
click at [217, 196] on h2 "10005692" at bounding box center [220, 205] width 190 height 38
